Goal: Find specific fact: Find contact information

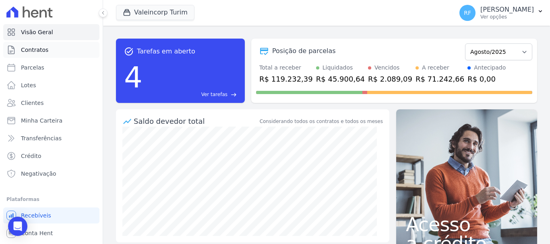
click at [60, 50] on link "Contratos" at bounding box center [51, 50] width 96 height 16
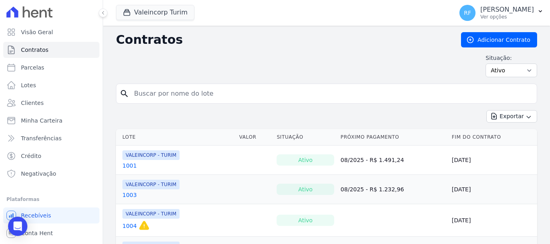
click at [214, 99] on input "search" at bounding box center [331, 94] width 404 height 16
type input "804"
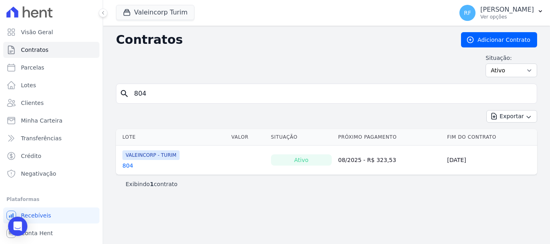
click at [129, 167] on link "804" at bounding box center [127, 166] width 11 height 8
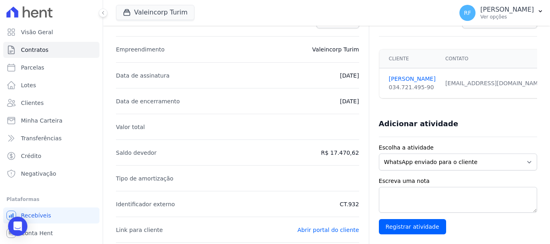
scroll to position [58, 0]
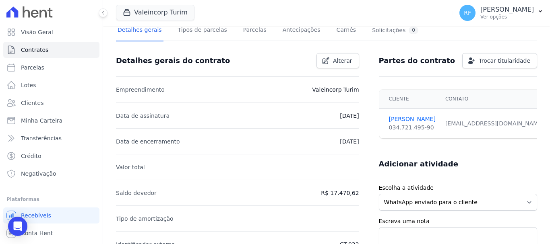
drag, startPoint x: 434, startPoint y: 126, endPoint x: 506, endPoint y: 126, distance: 72.5
click at [506, 126] on div "[EMAIL_ADDRESS][DOMAIN_NAME] Email e telefone não confirmados." at bounding box center [498, 124] width 107 height 8
copy div "[EMAIL_ADDRESS][DOMAIN_NAME]"
